Goal: Information Seeking & Learning: Understand process/instructions

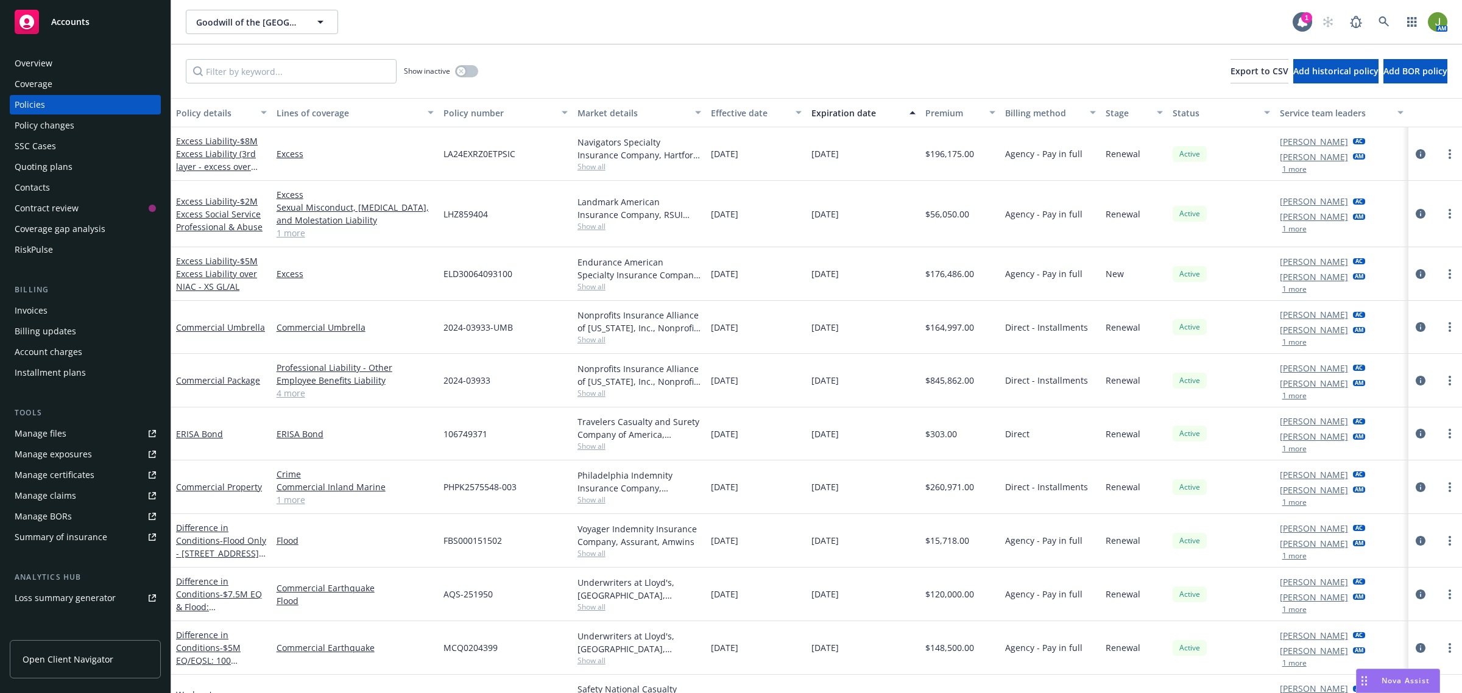
click at [59, 126] on div "Policy changes" at bounding box center [45, 125] width 60 height 19
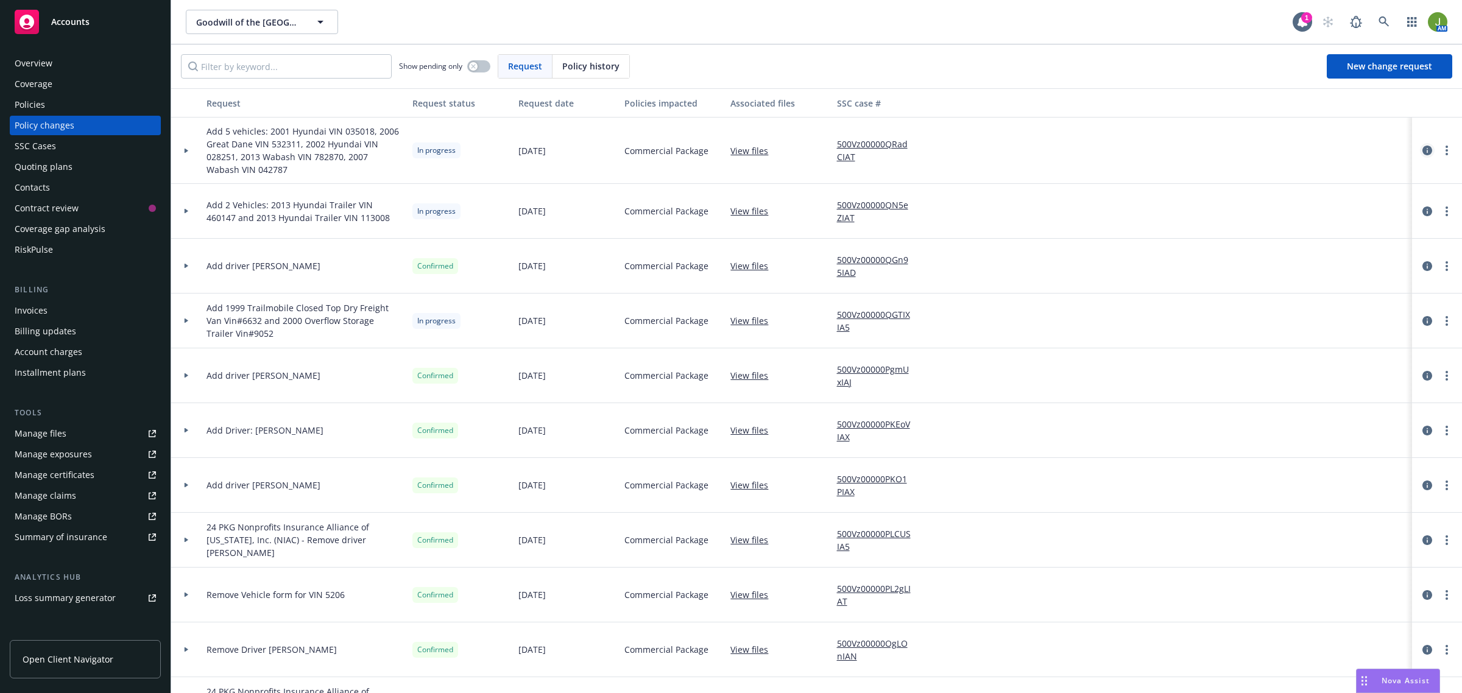
click at [1423, 154] on icon "circleInformation" at bounding box center [1428, 151] width 10 height 10
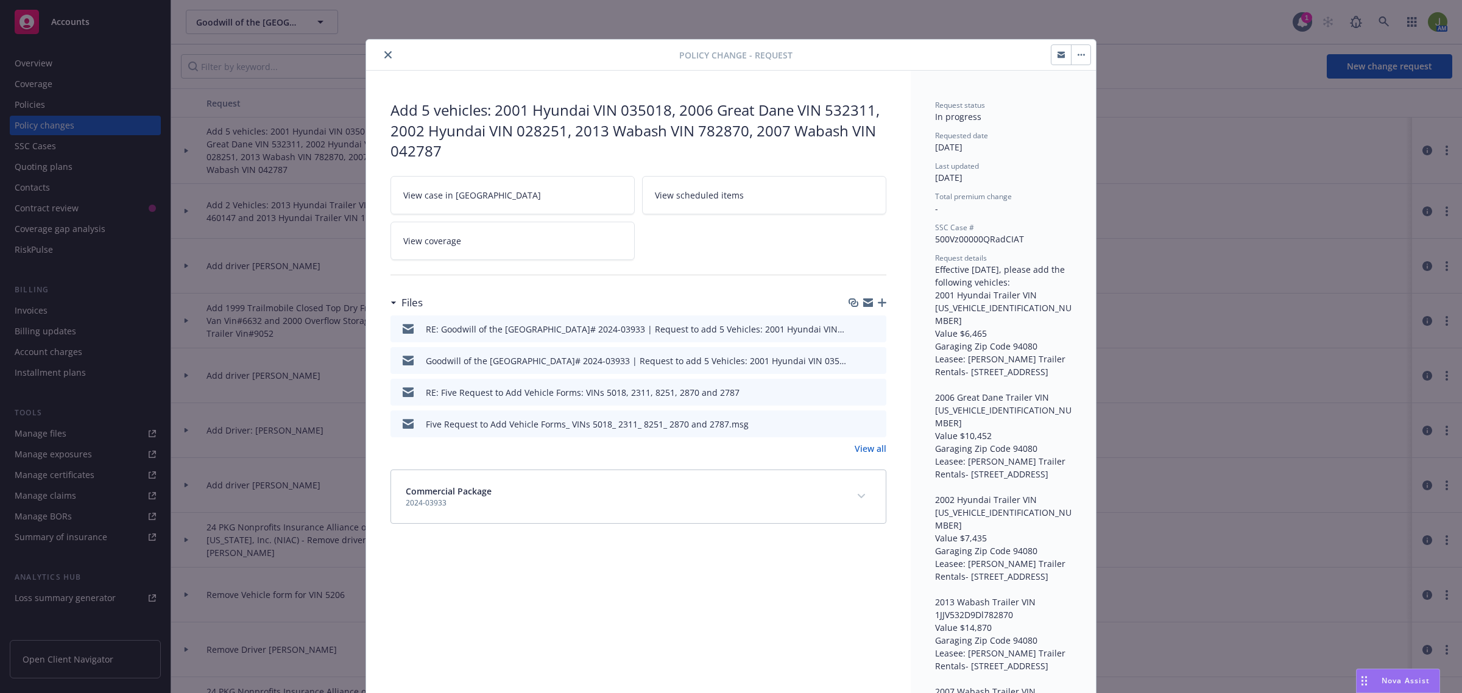
scroll to position [37, 0]
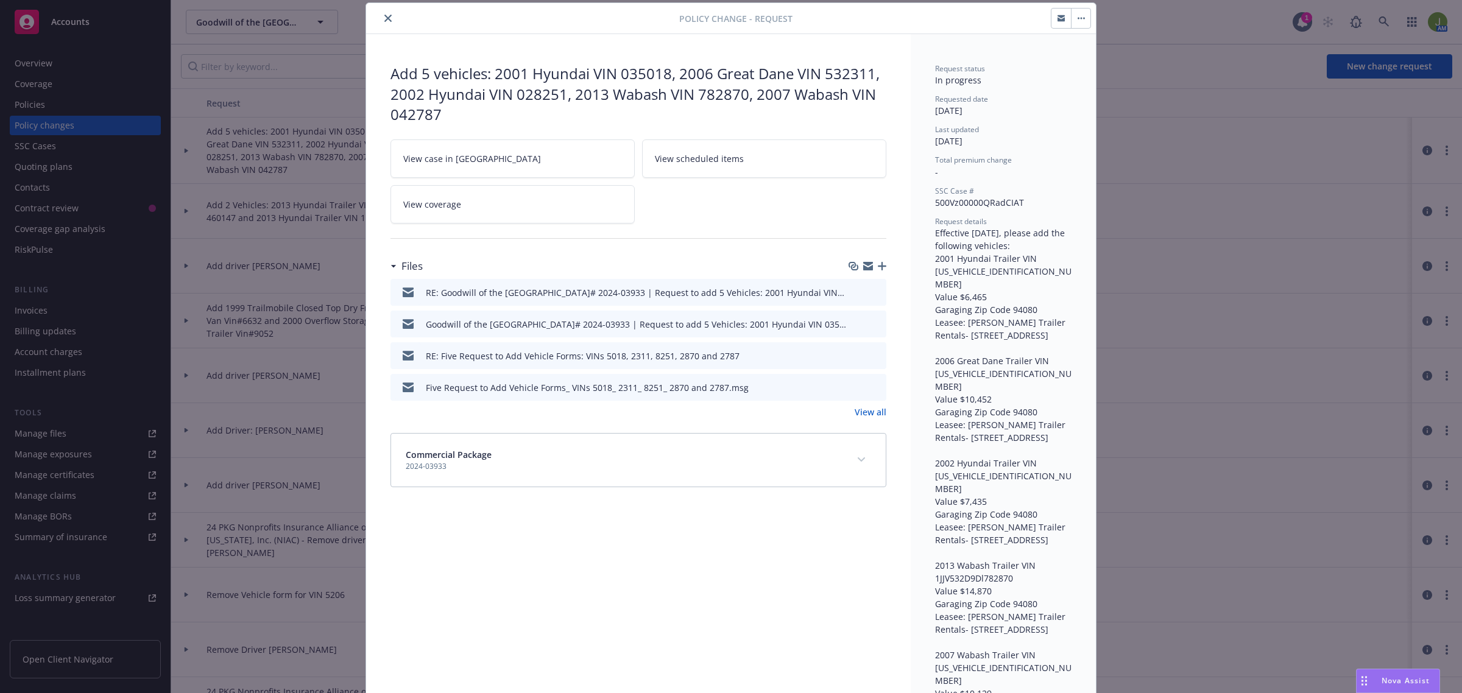
click at [869, 286] on div "RE: Goodwill of the [GEOGRAPHIC_DATA]# 2024-03933 | Request to add 5 Vehicles: …" at bounding box center [639, 292] width 496 height 27
click at [870, 288] on icon "preview file" at bounding box center [874, 292] width 11 height 9
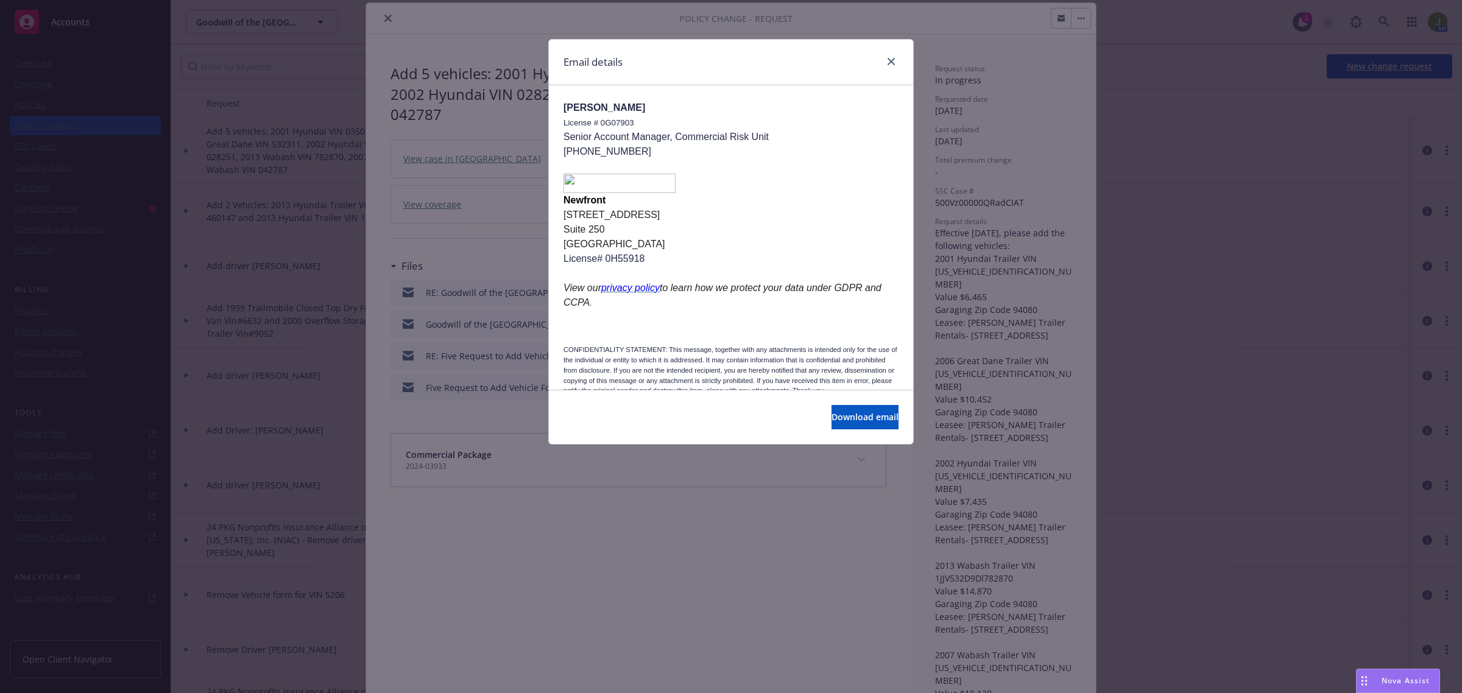
scroll to position [1219, 0]
click at [893, 66] on link "close" at bounding box center [891, 61] width 15 height 15
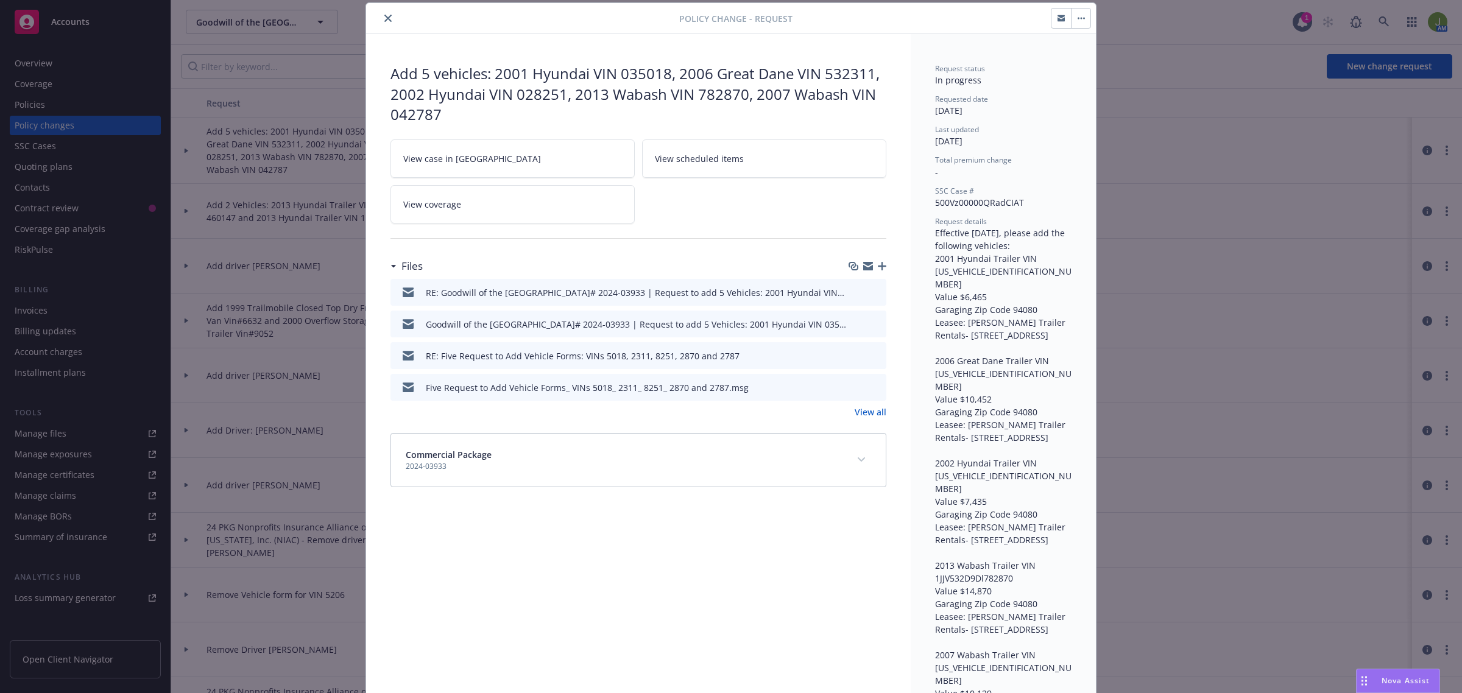
click at [384, 21] on icon "close" at bounding box center [387, 18] width 7 height 7
